Goal: Transaction & Acquisition: Purchase product/service

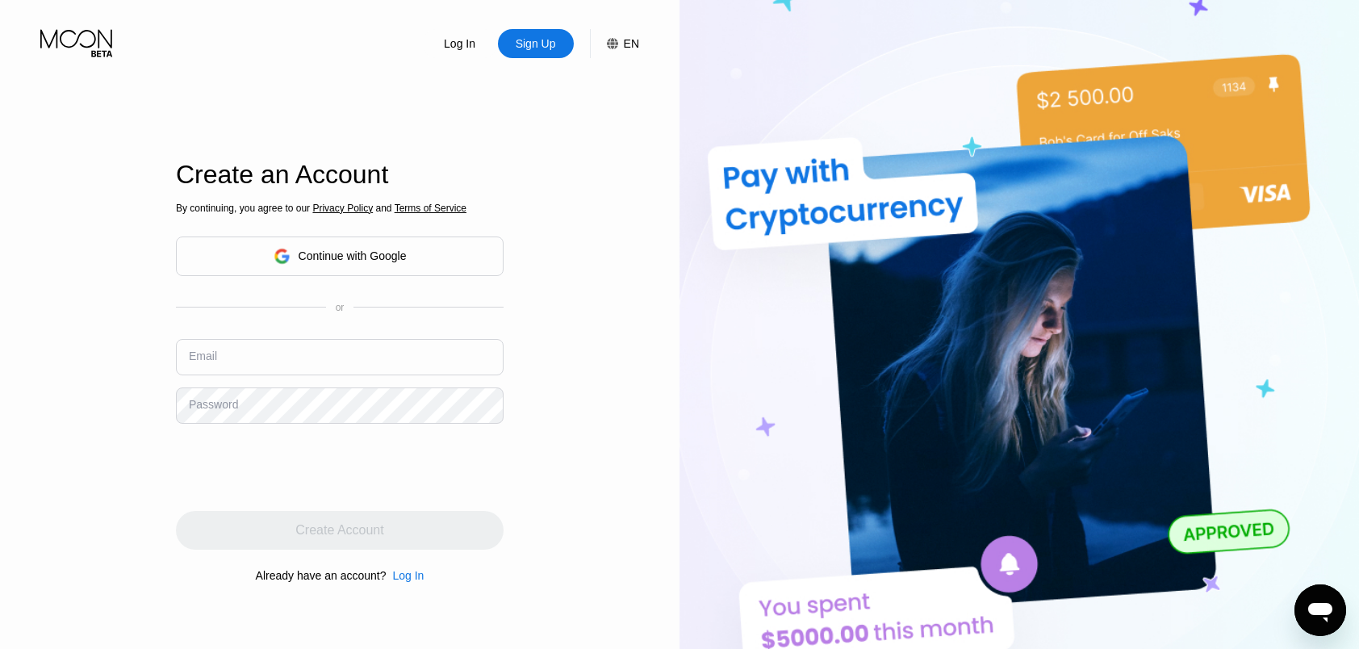
click at [318, 257] on div "Continue with Google" at bounding box center [353, 255] width 108 height 13
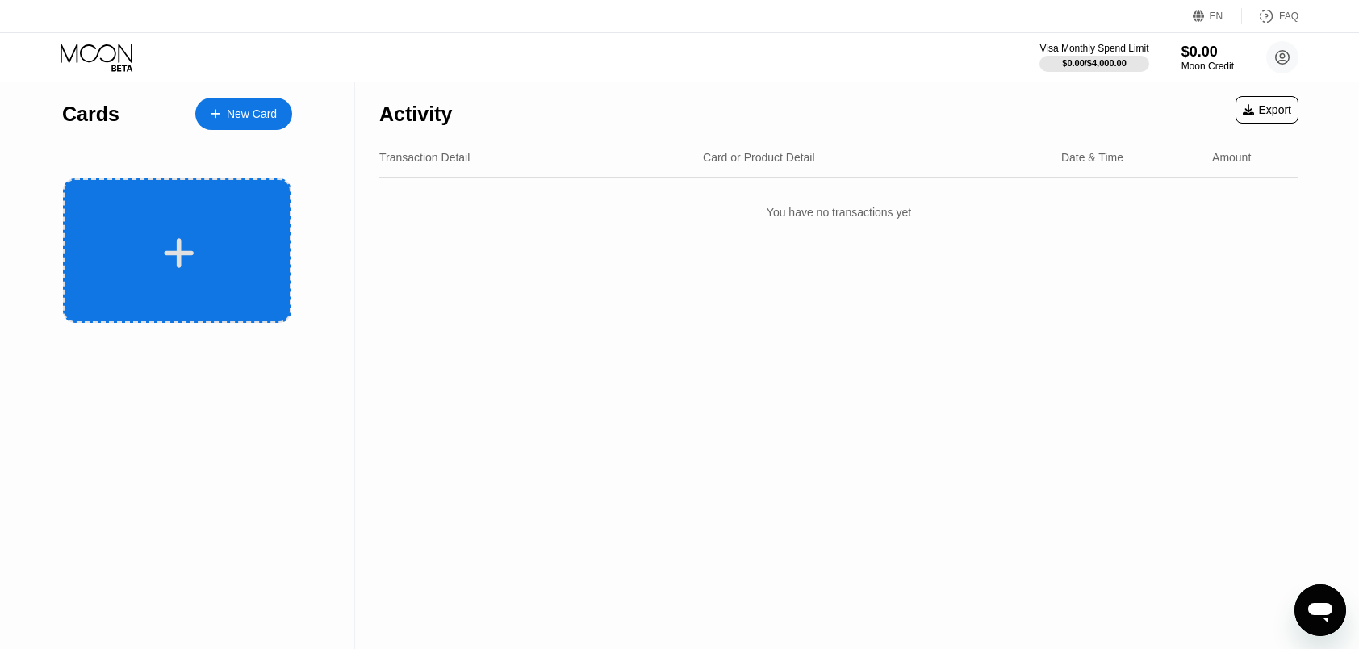
click at [187, 219] on div at bounding box center [177, 250] width 228 height 144
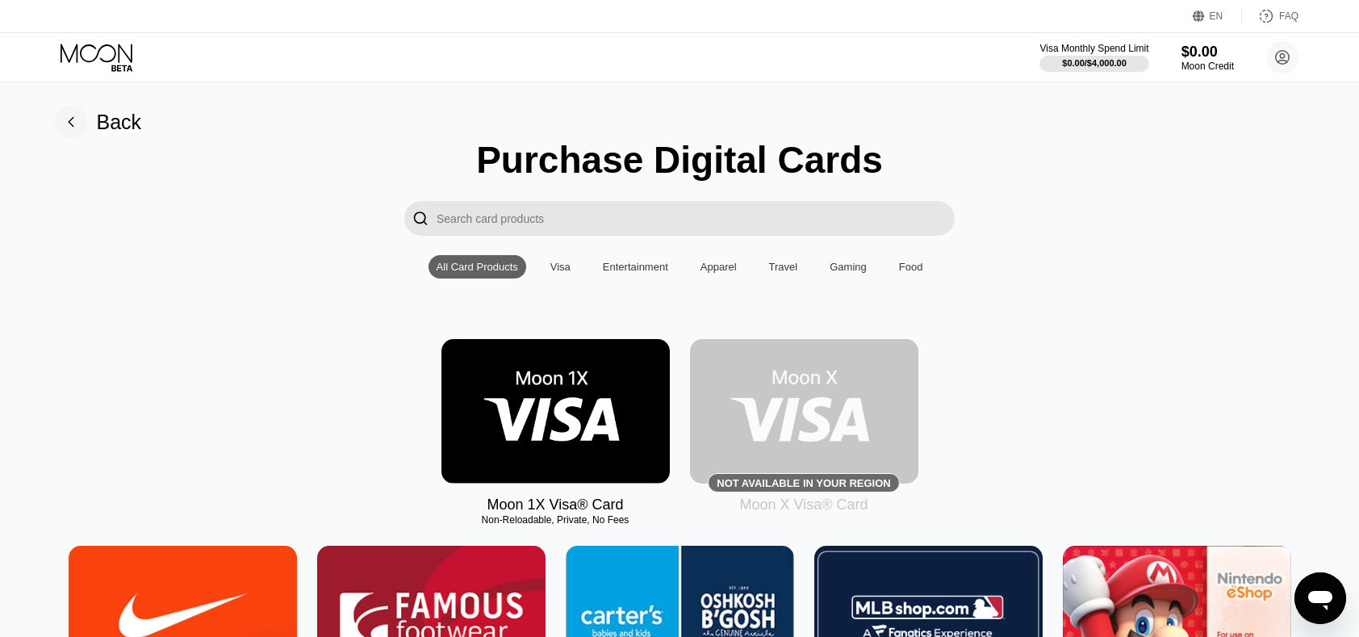
click at [797, 407] on img at bounding box center [804, 411] width 228 height 144
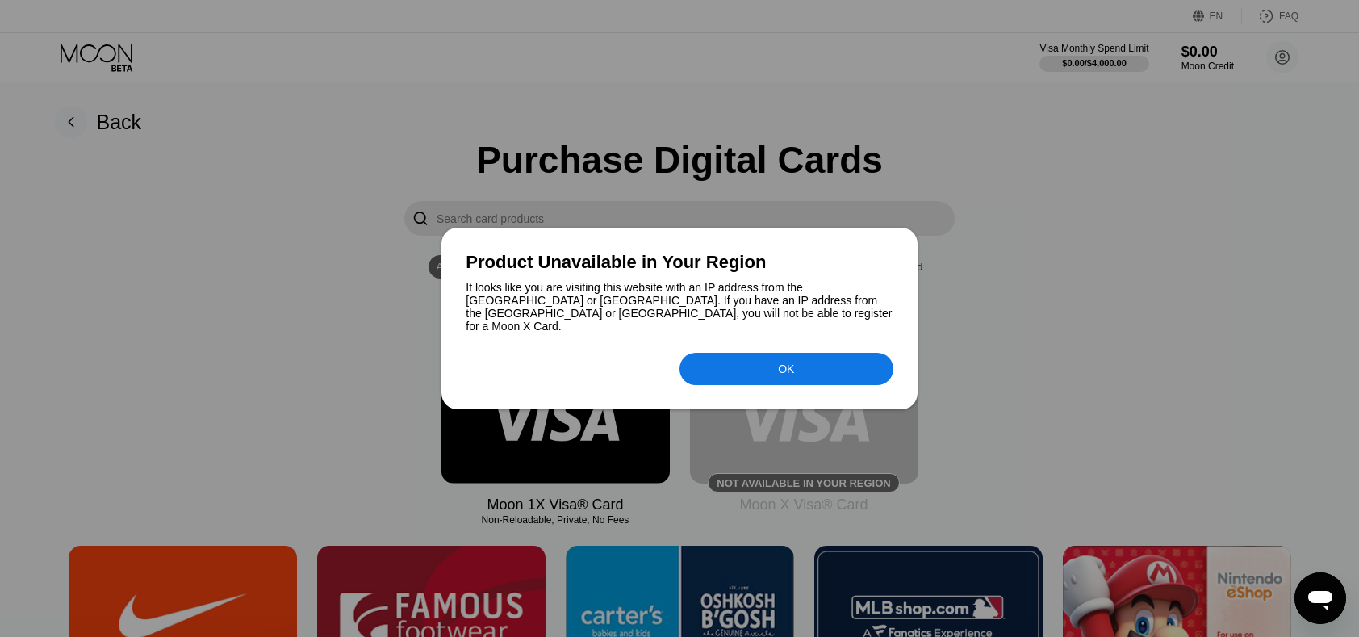
click at [775, 450] on div at bounding box center [679, 318] width 1359 height 637
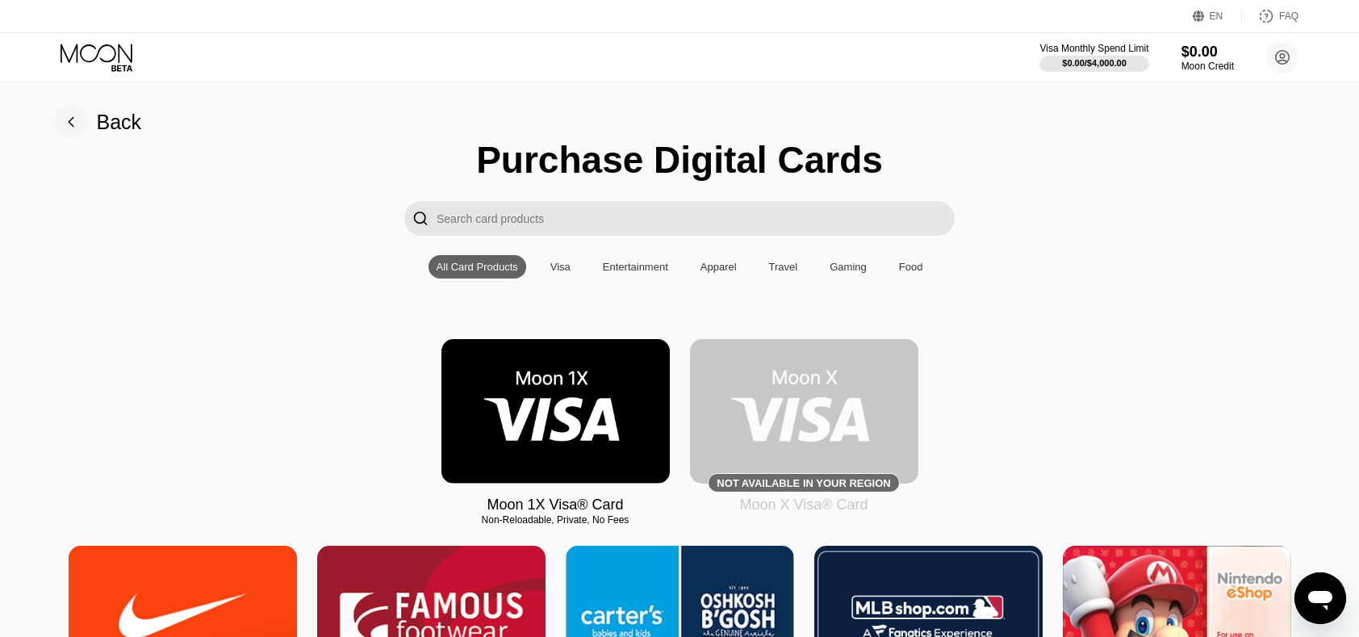
click at [775, 420] on img at bounding box center [804, 411] width 228 height 144
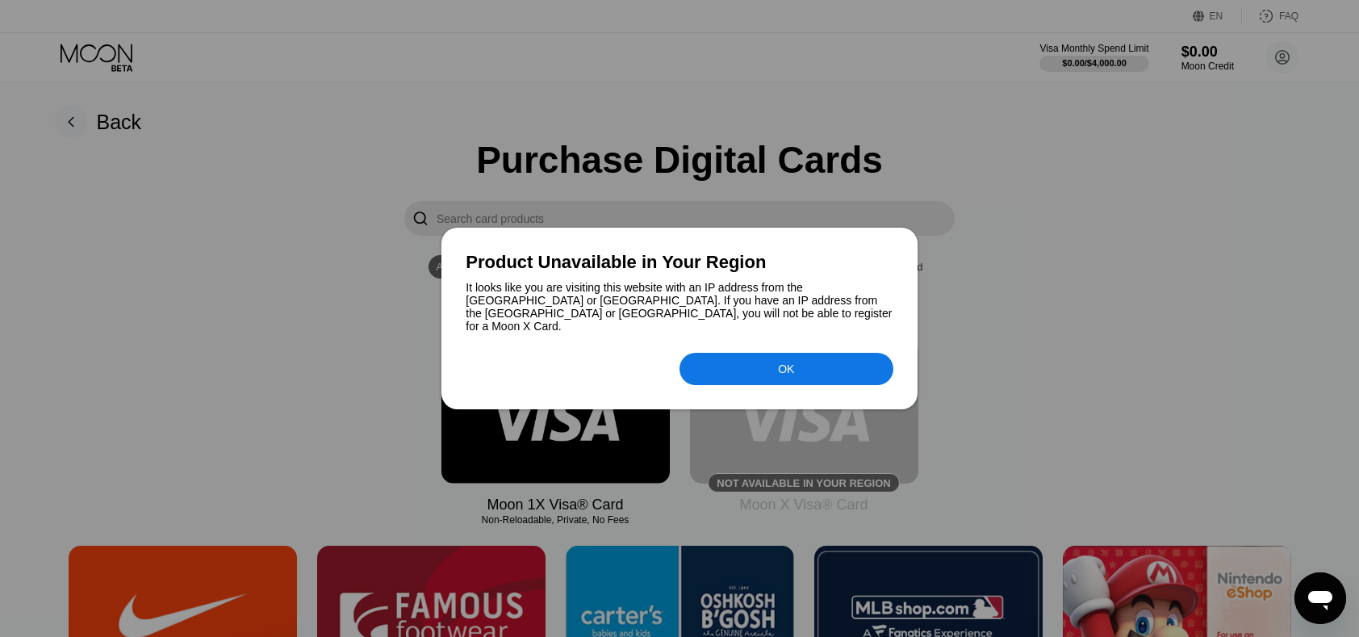
click at [970, 278] on div at bounding box center [679, 318] width 1359 height 637
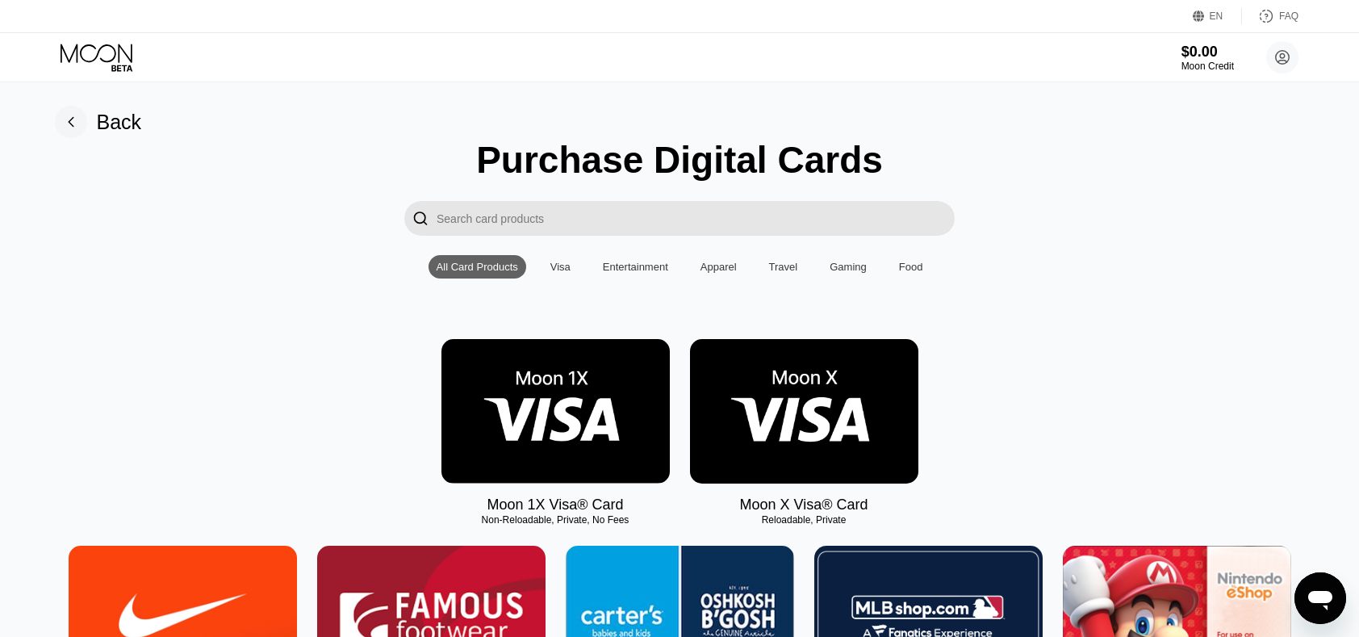
click at [777, 396] on img at bounding box center [804, 411] width 228 height 144
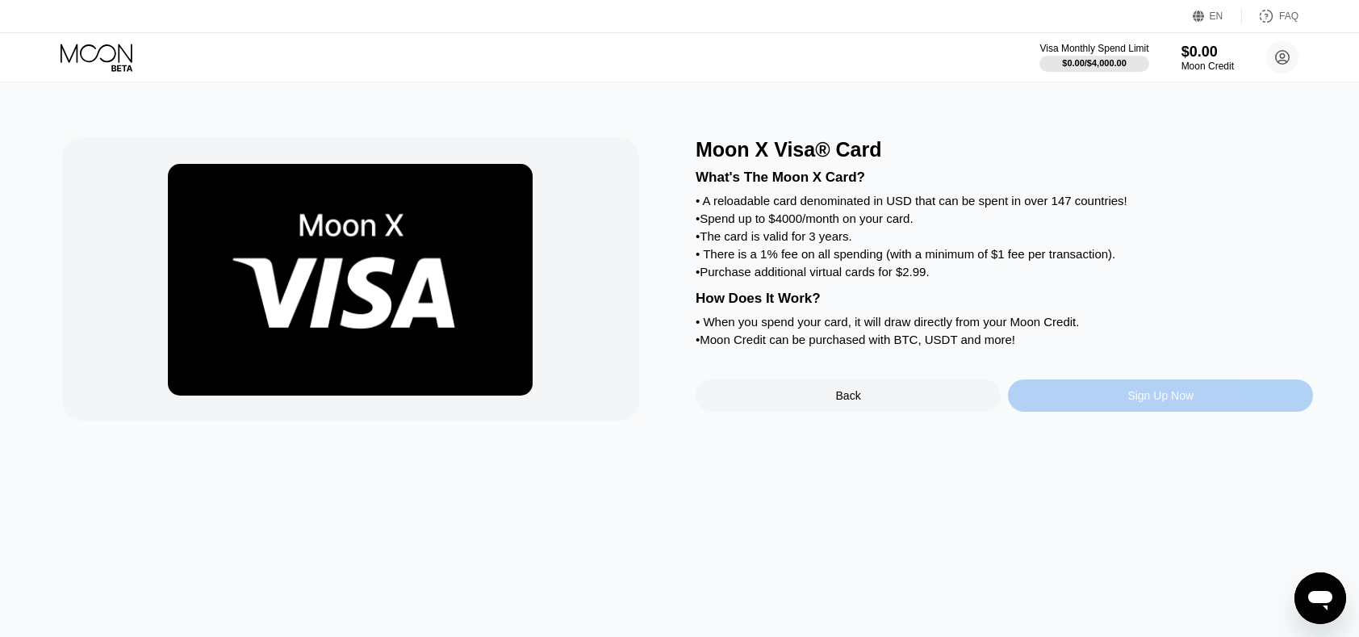
click at [1045, 411] on div "Sign Up Now" at bounding box center [1160, 395] width 305 height 32
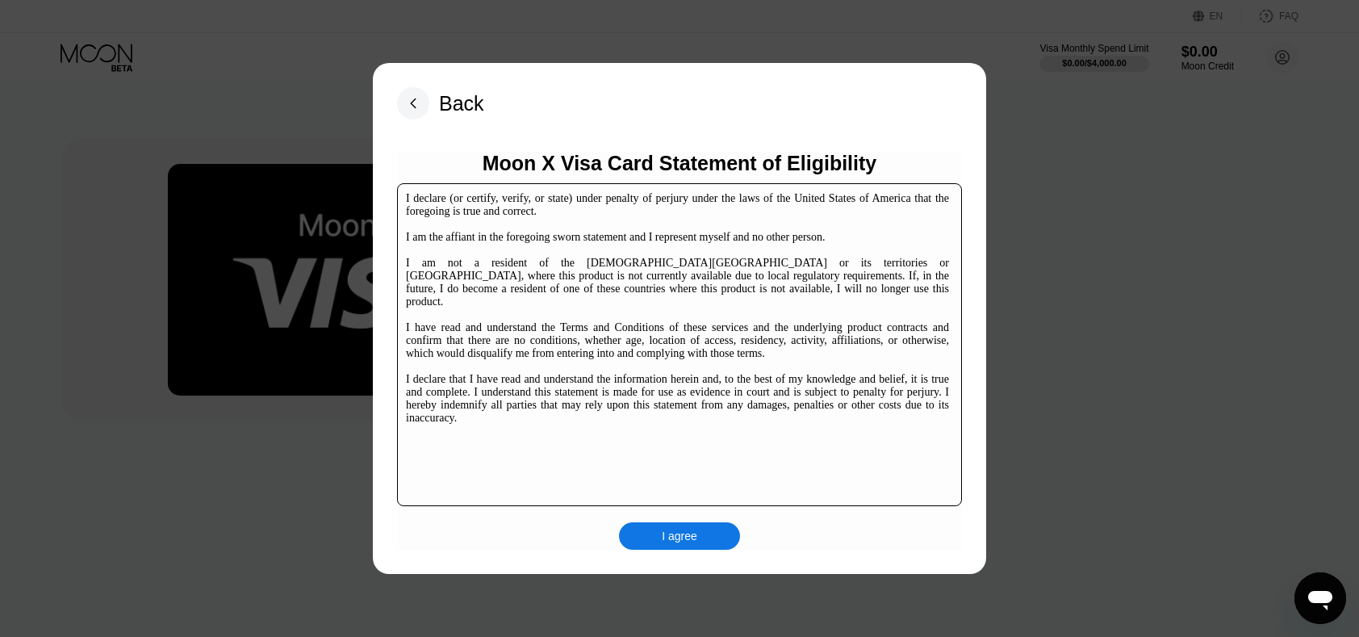
scroll to position [247, 0]
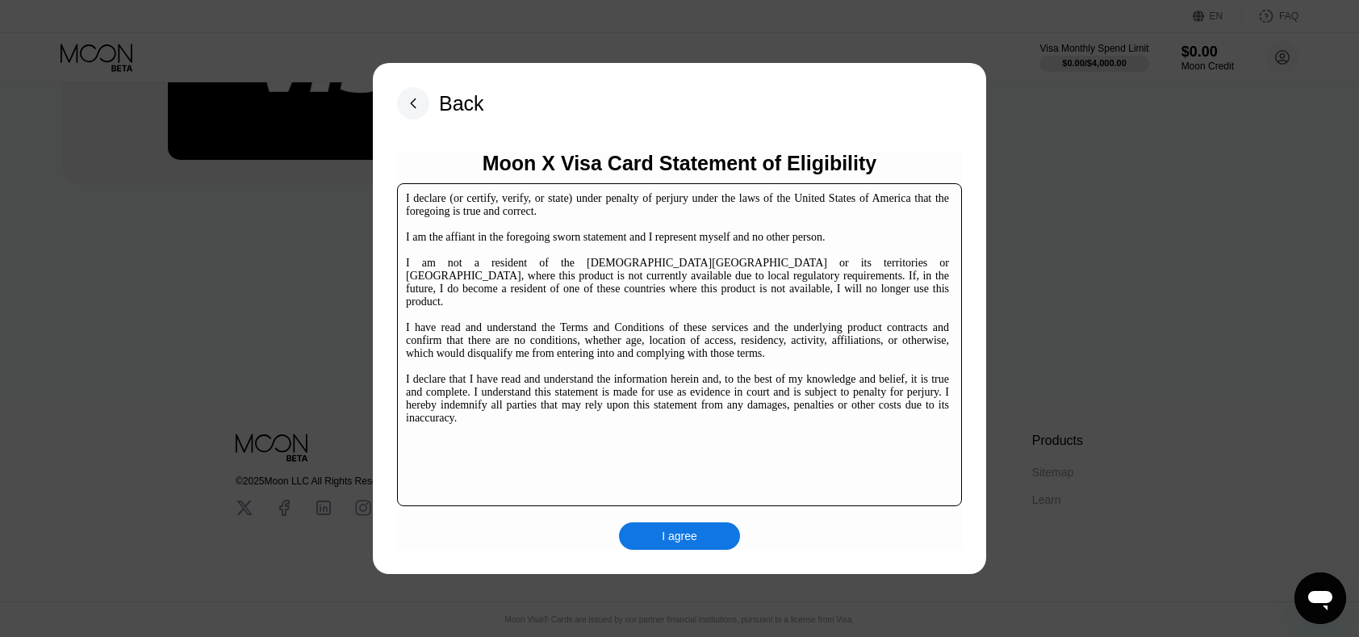
click at [674, 525] on div "I agree" at bounding box center [679, 535] width 121 height 27
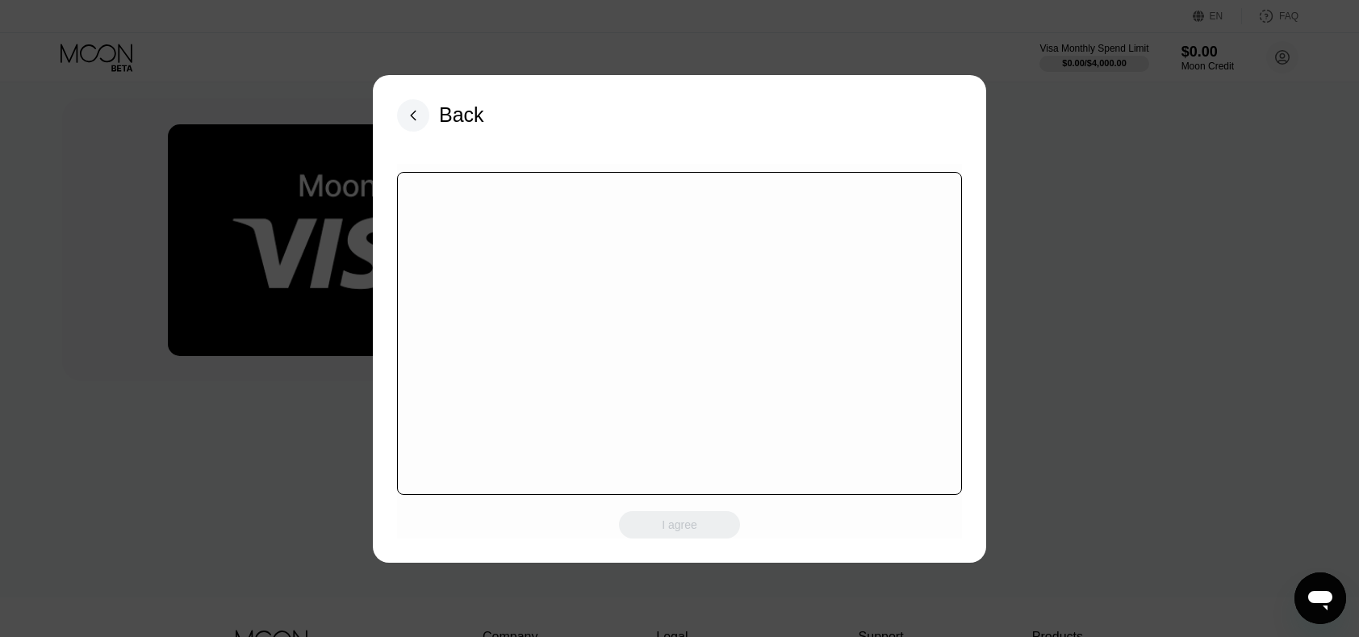
scroll to position [0, 0]
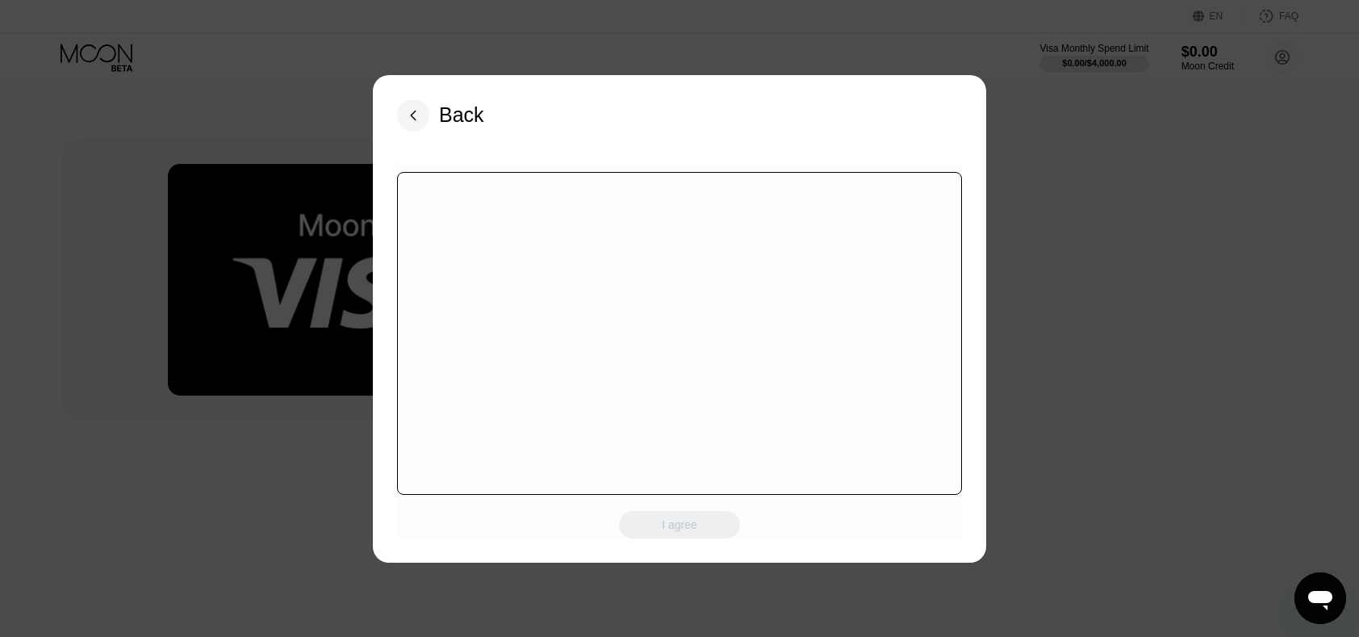
click at [691, 531] on div "I agree" at bounding box center [679, 524] width 121 height 27
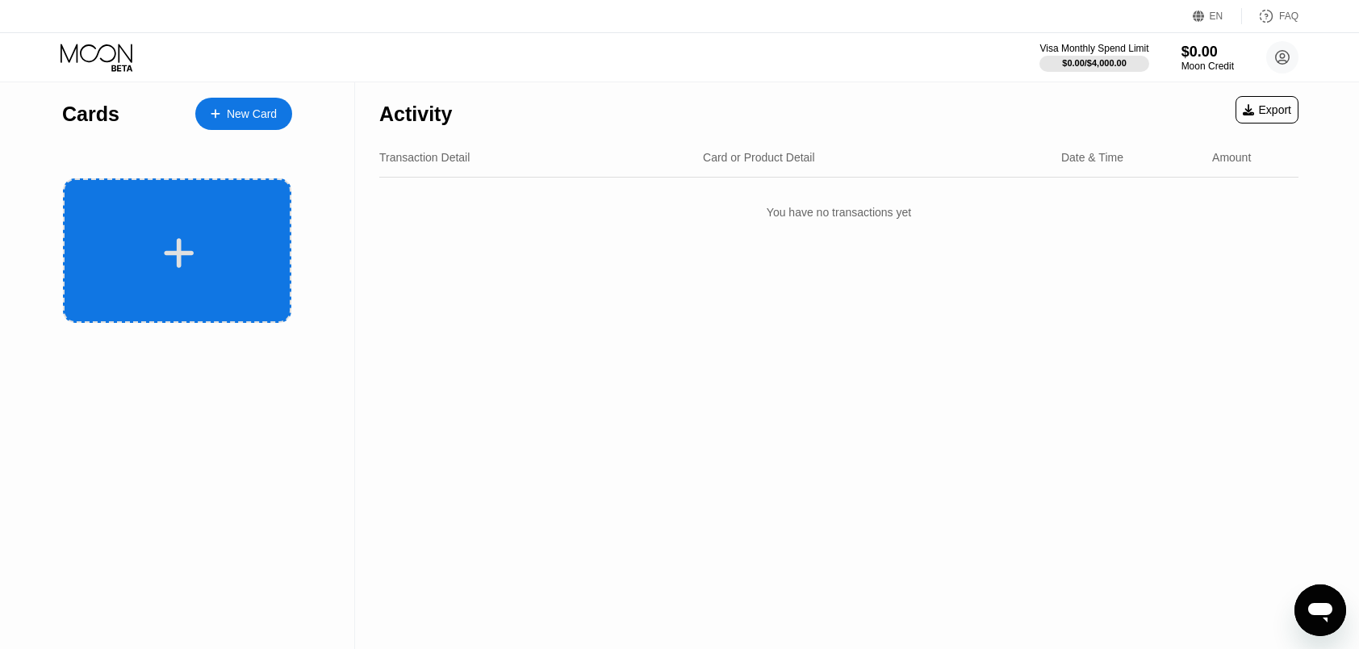
click at [194, 282] on div at bounding box center [177, 250] width 228 height 144
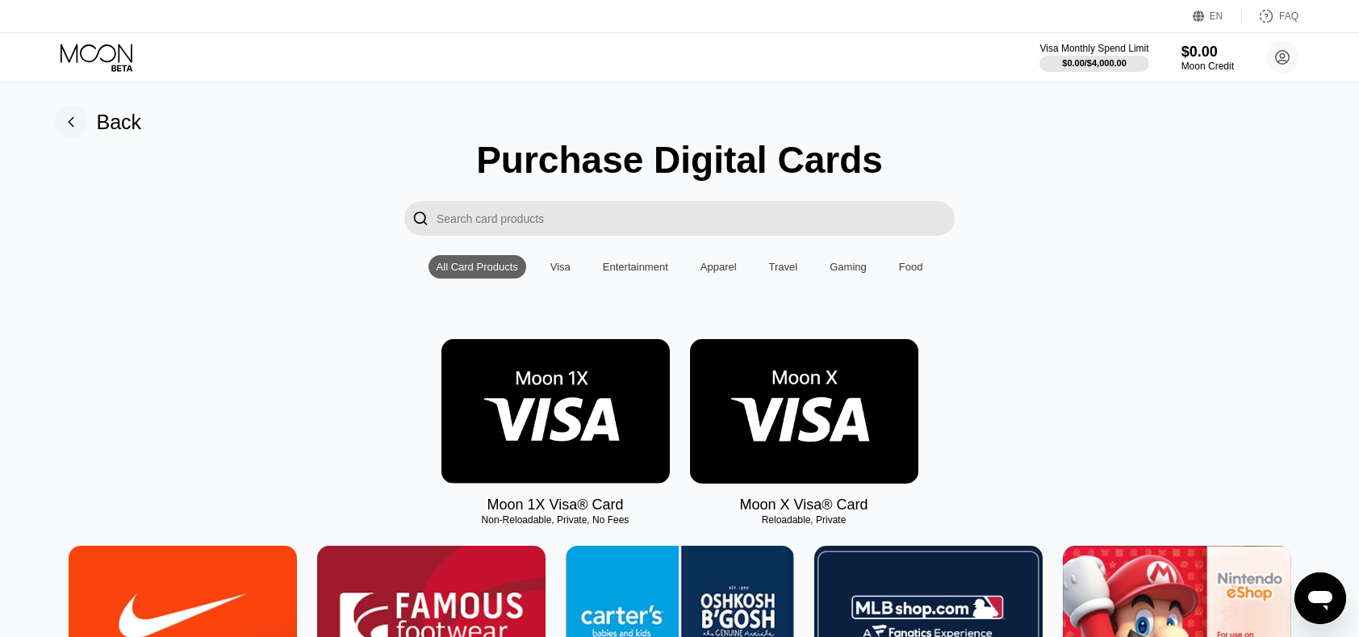
click at [762, 387] on img at bounding box center [804, 411] width 228 height 144
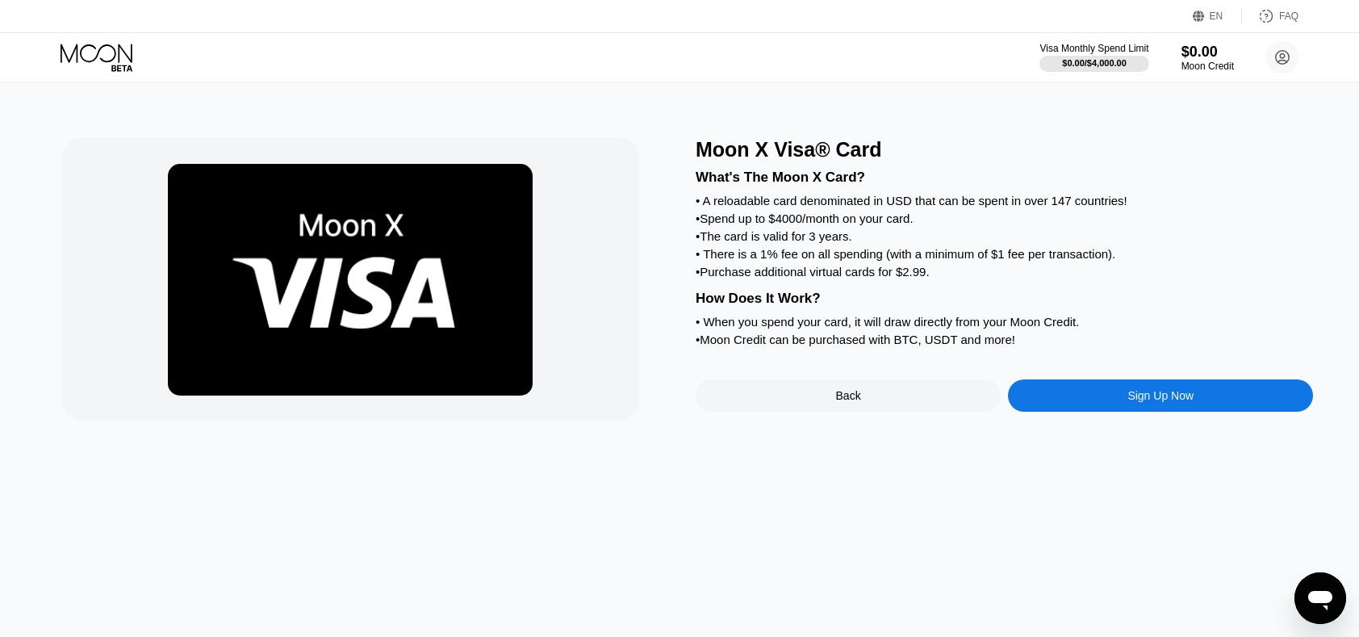
click at [1173, 402] on div "Sign Up Now" at bounding box center [1160, 395] width 66 height 13
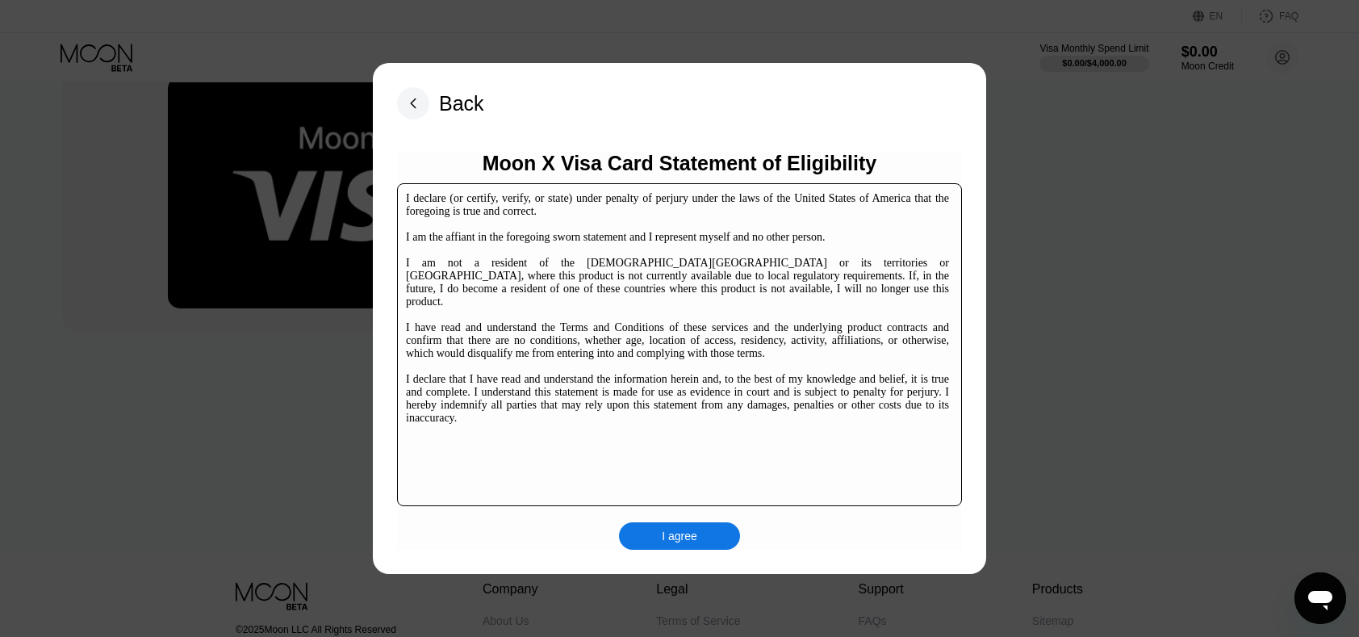
scroll to position [161, 0]
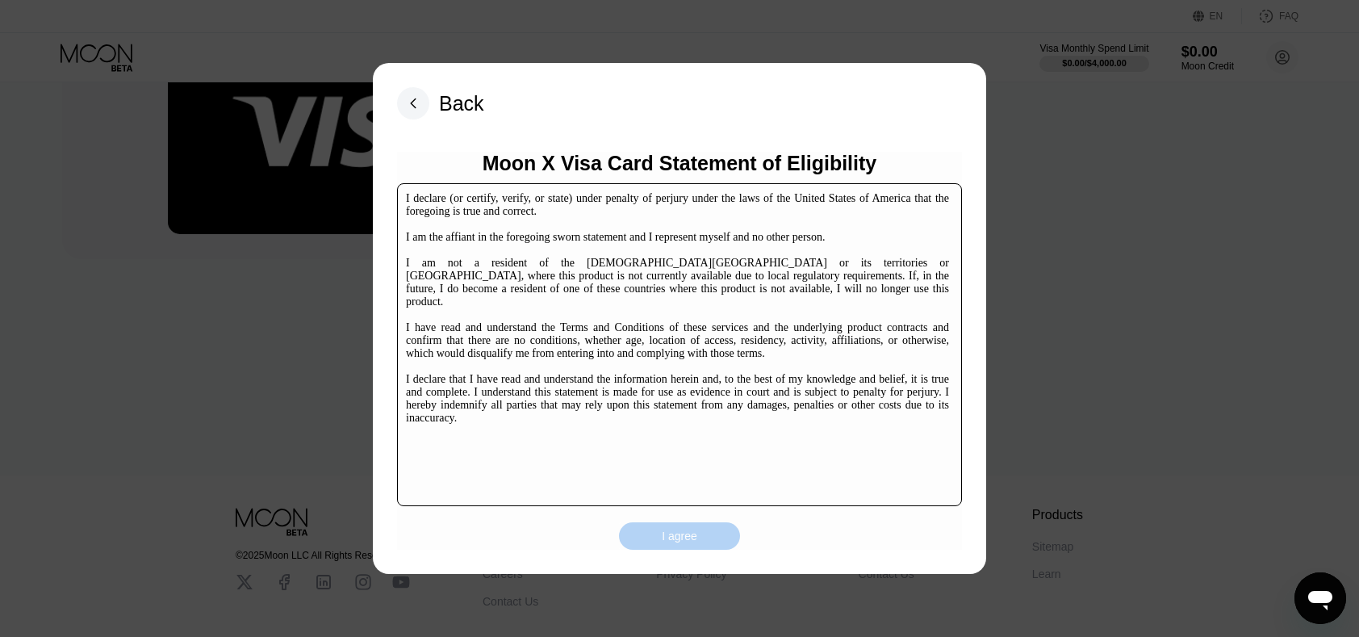
click at [676, 536] on div "I agree" at bounding box center [679, 535] width 35 height 15
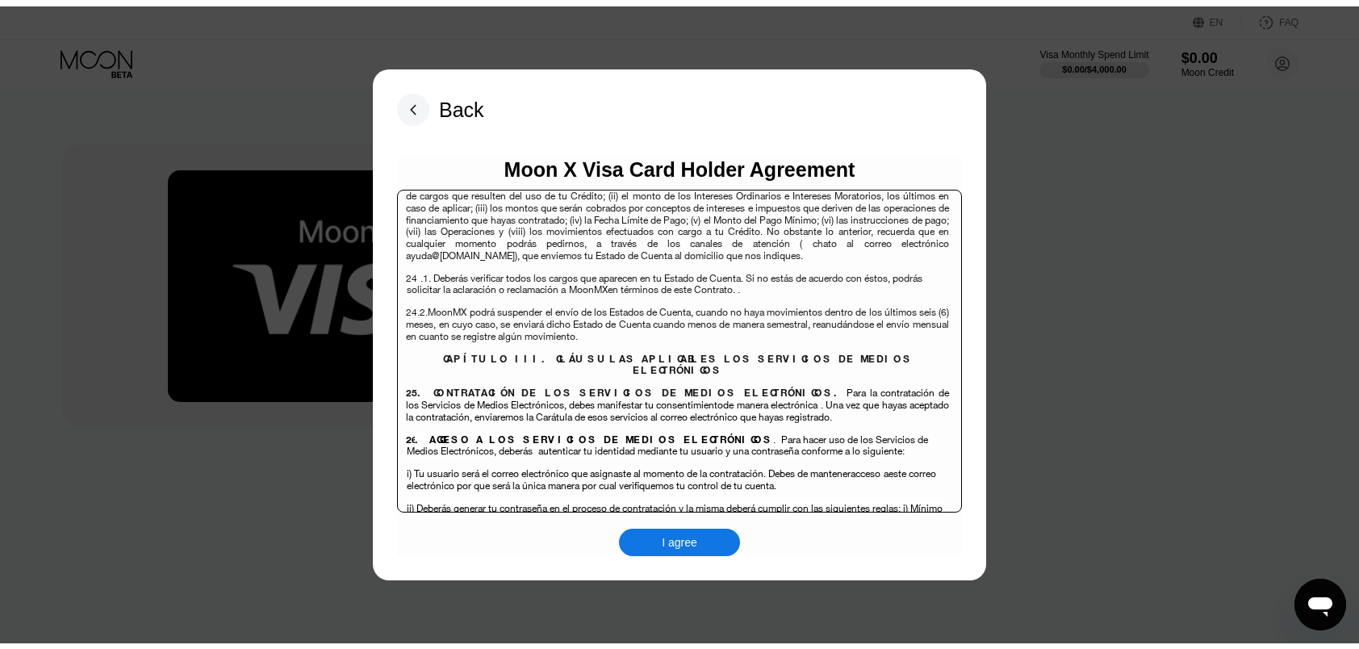
scroll to position [10475, 0]
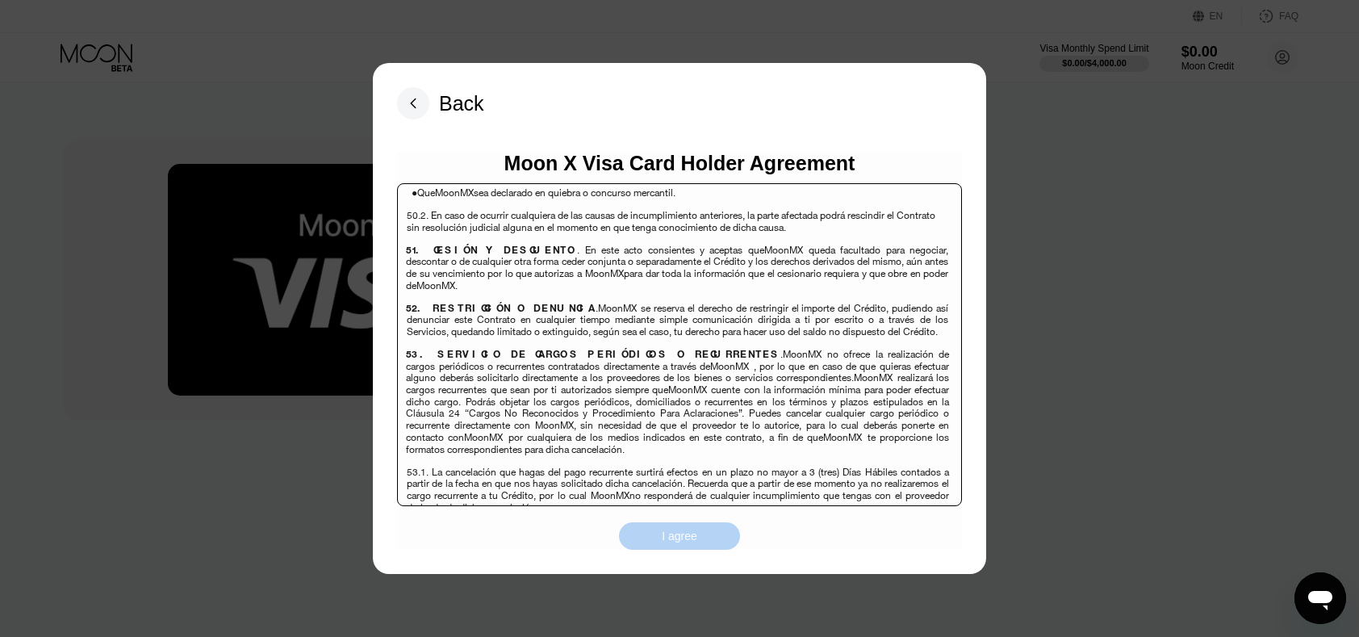
click at [718, 532] on div "I agree" at bounding box center [679, 535] width 121 height 27
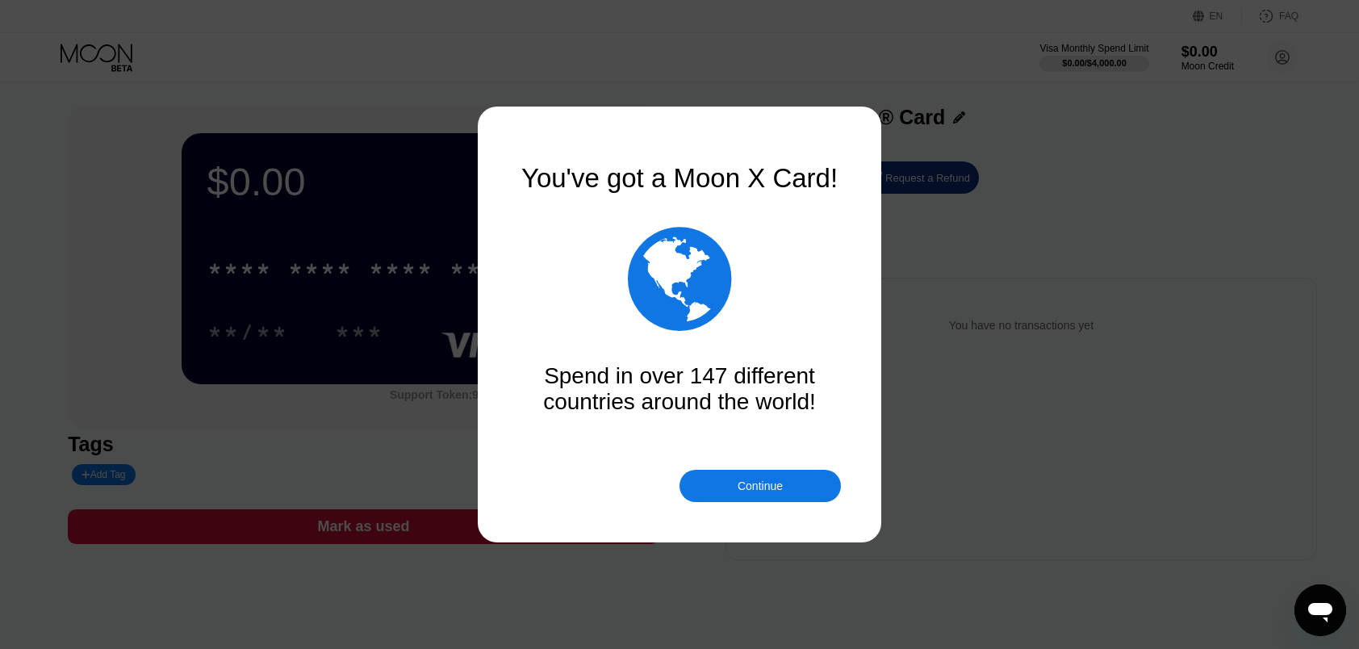
click at [710, 492] on div "Continue" at bounding box center [759, 486] width 161 height 32
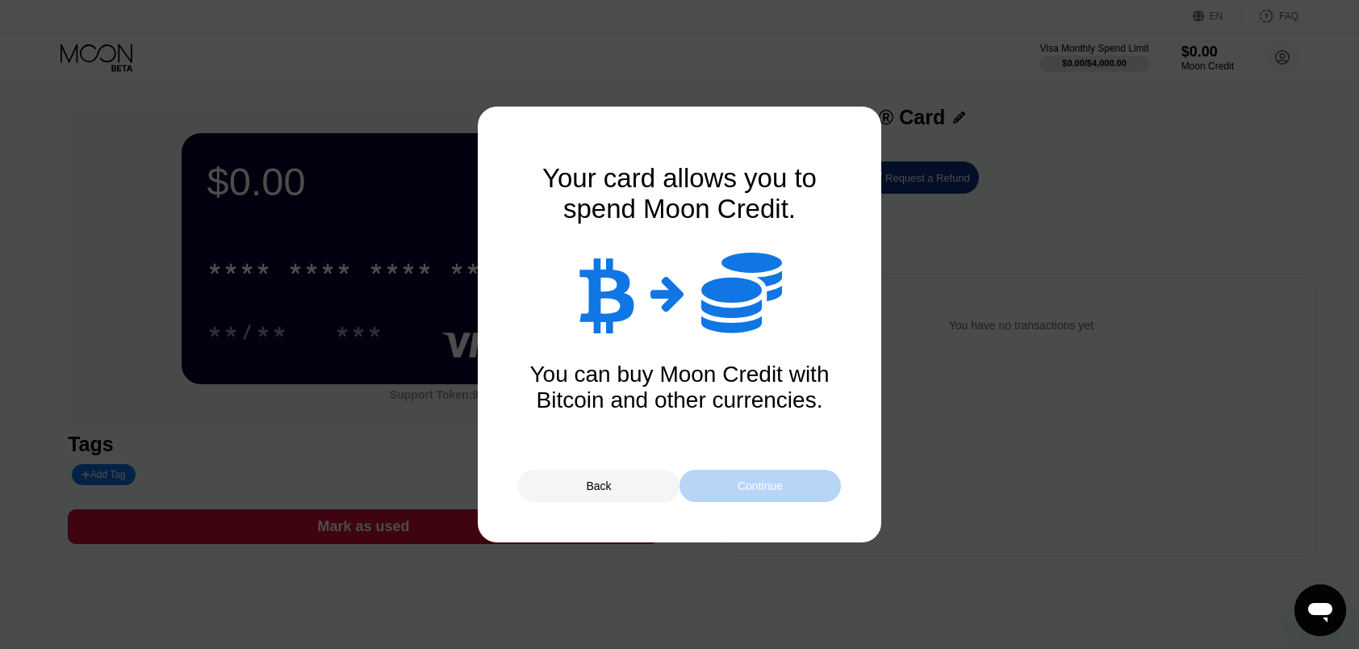
click at [714, 495] on div "Continue" at bounding box center [759, 486] width 161 height 32
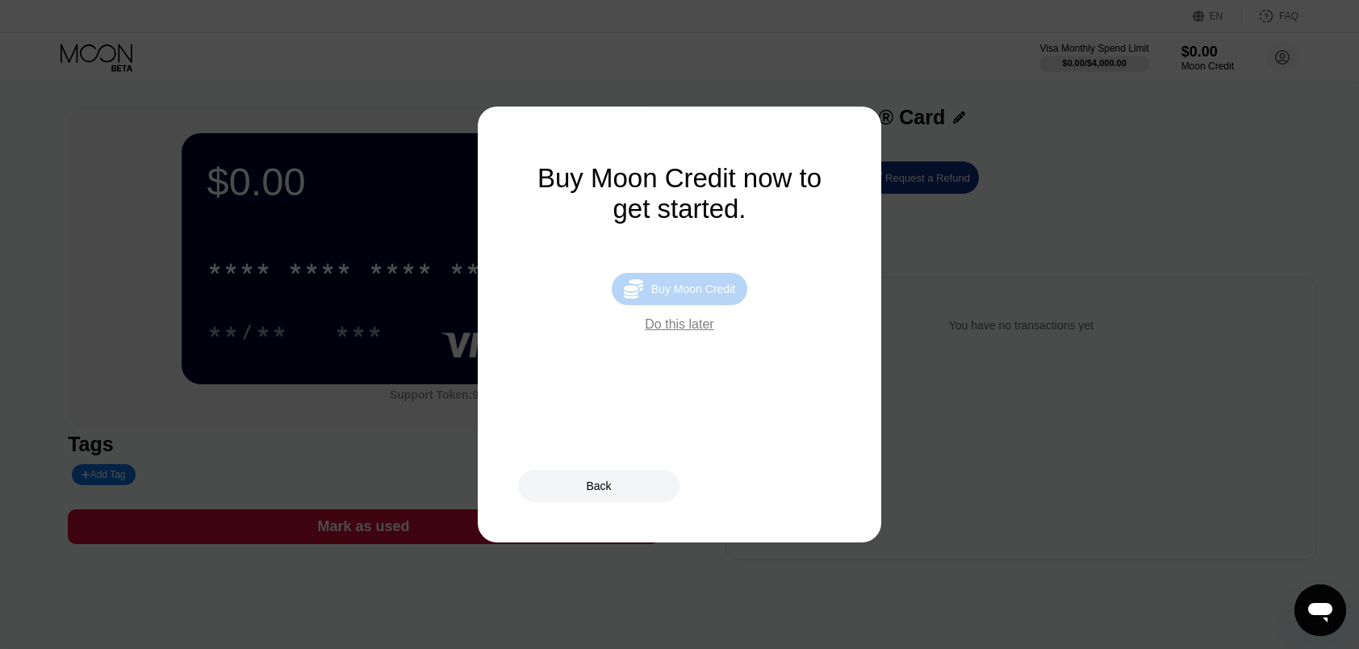
click at [697, 295] on div "Buy Moon Credit" at bounding box center [693, 288] width 84 height 13
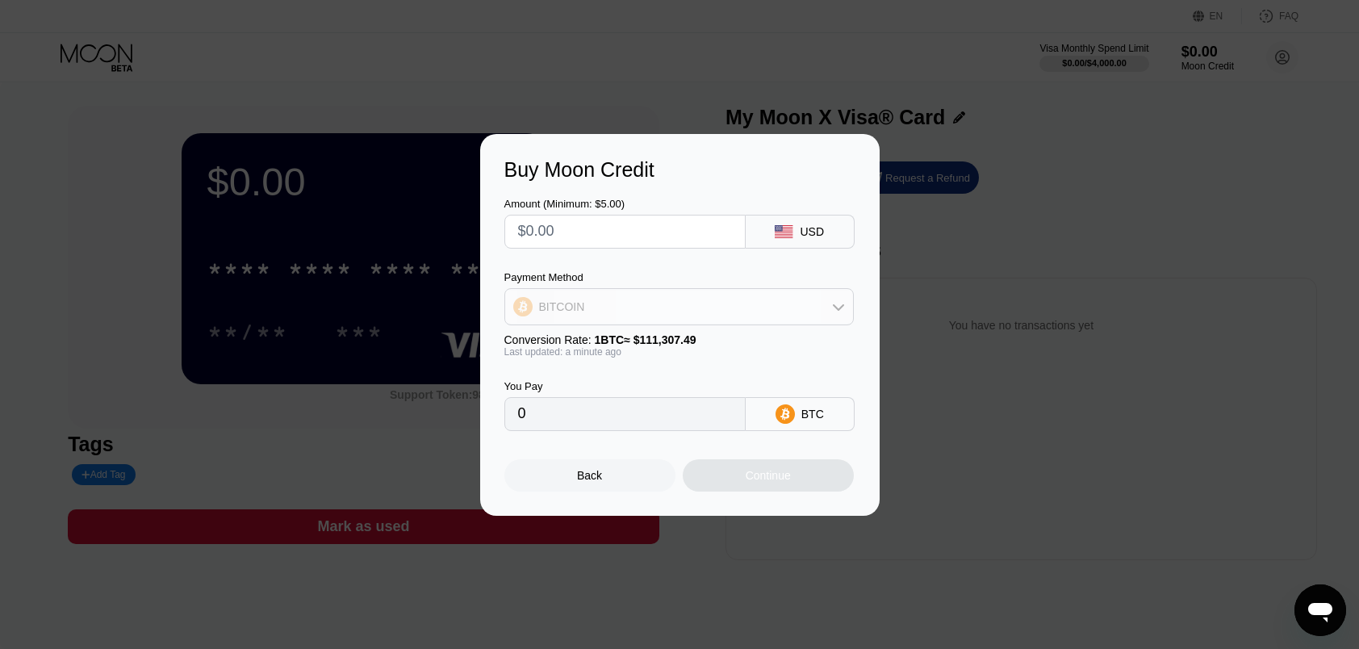
click at [689, 305] on div "BITCOIN" at bounding box center [679, 306] width 348 height 32
click at [731, 415] on div "0" at bounding box center [624, 414] width 241 height 34
drag, startPoint x: 712, startPoint y: 408, endPoint x: 710, endPoint y: 390, distance: 17.8
click at [711, 408] on input "0" at bounding box center [625, 414] width 214 height 32
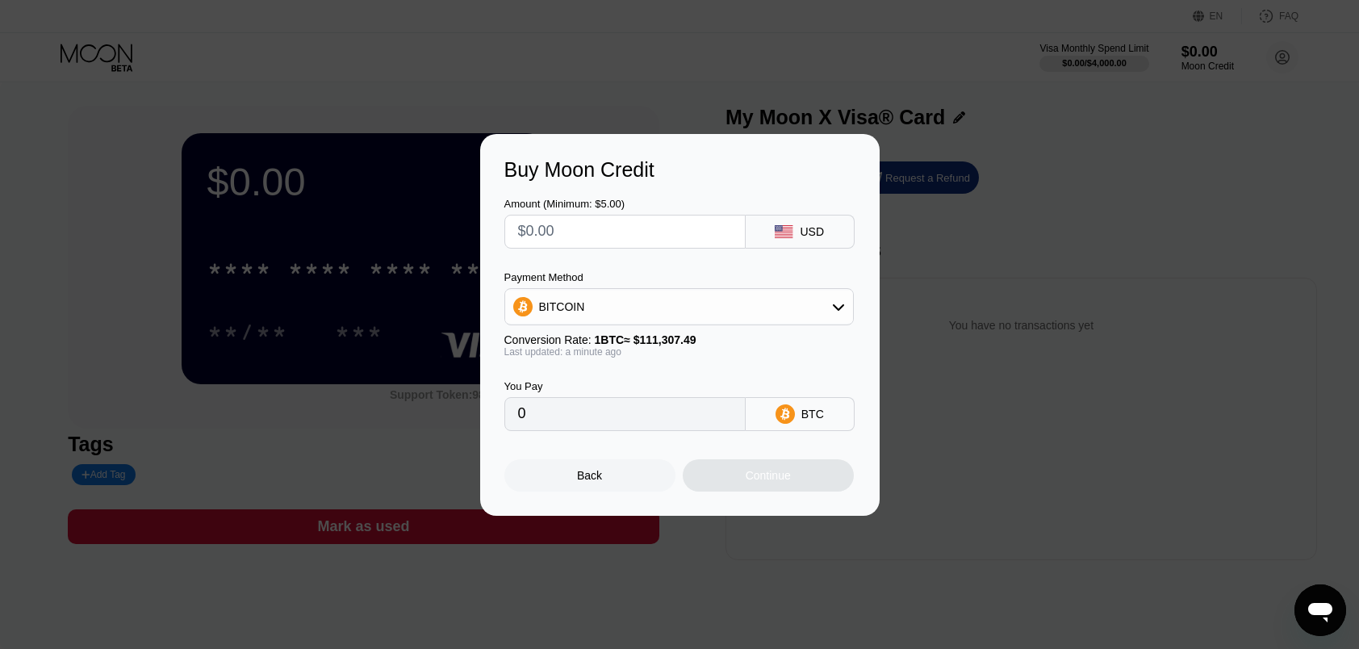
click at [712, 304] on div "BITCOIN" at bounding box center [679, 306] width 348 height 32
click at [685, 386] on div "USDT on TRON" at bounding box center [689, 386] width 304 height 13
click at [662, 307] on div "USDT on TRON" at bounding box center [679, 306] width 348 height 32
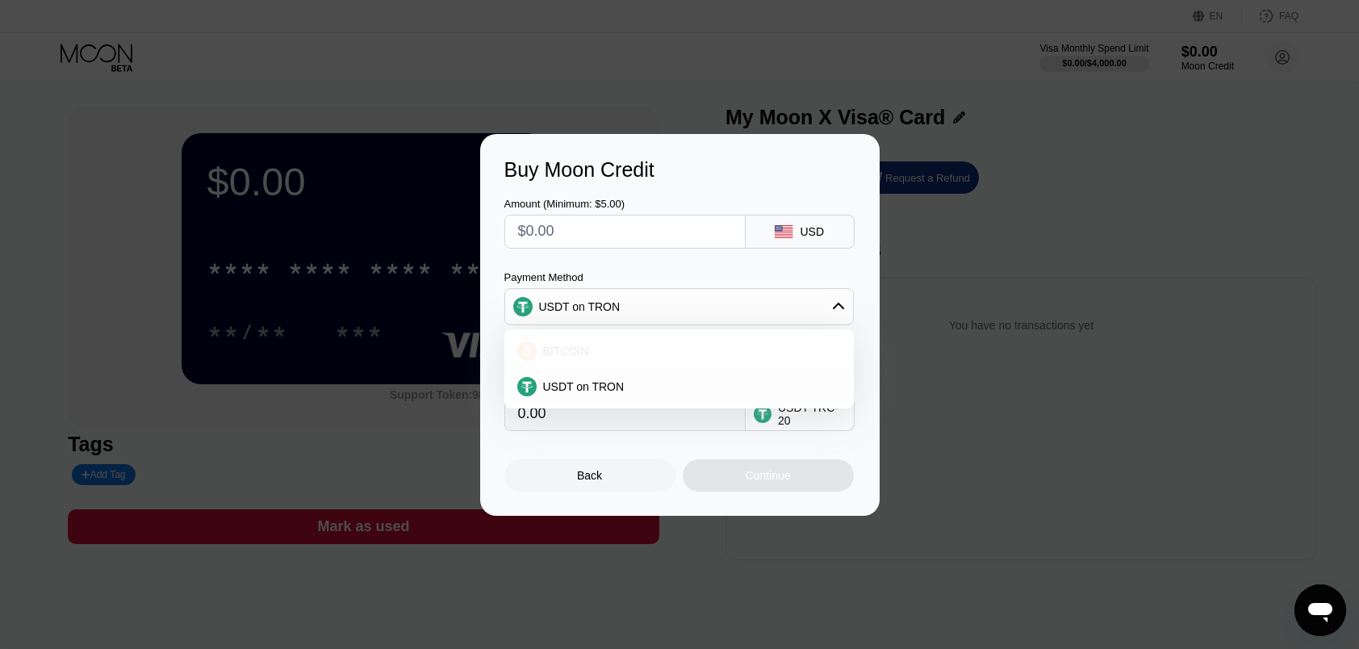
click at [654, 338] on div "BITCOIN" at bounding box center [679, 351] width 340 height 32
type input "0"
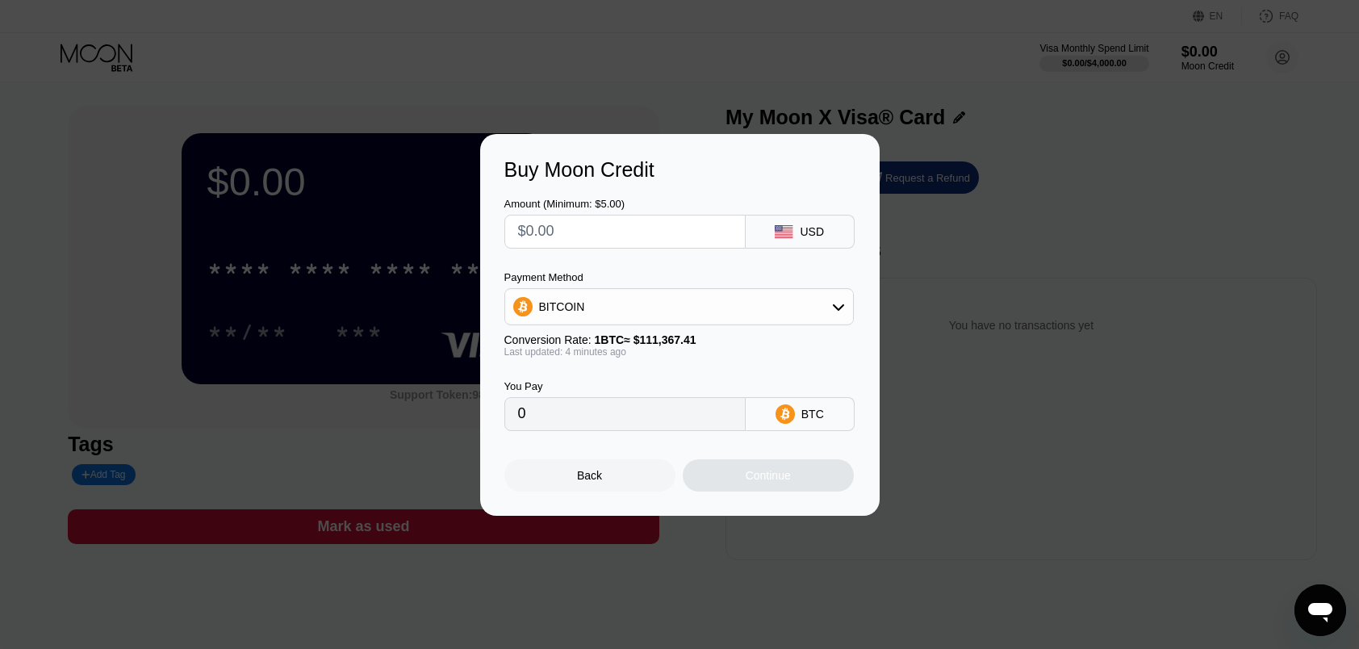
click at [405, 274] on div "Buy Moon Credit Amount (Minimum: $5.00) USD Payment Method BITCOIN Conversion R…" at bounding box center [679, 325] width 1359 height 382
